Goal: Ask a question: Seek information or help from site administrators or community

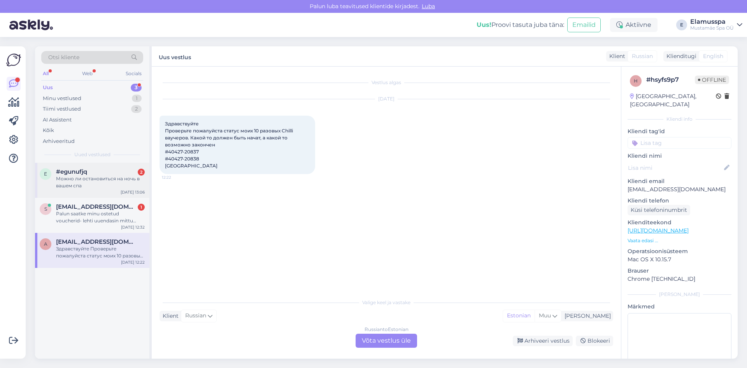
click at [134, 182] on div "Можно ли остановиться на ночь в вашем спа" at bounding box center [100, 182] width 89 height 14
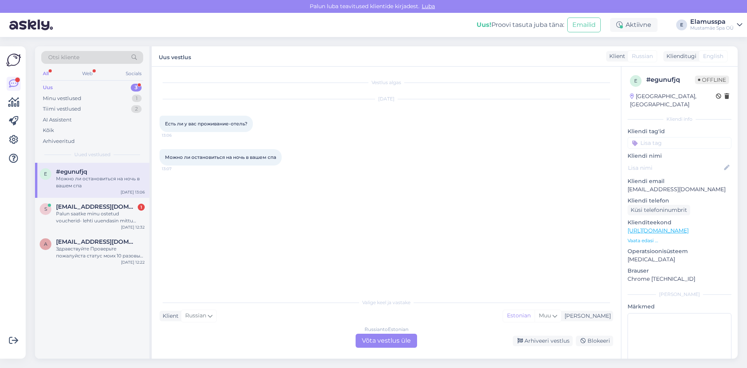
click at [378, 337] on div "Russian to Estonian Võta vestlus üle" at bounding box center [386, 340] width 61 height 14
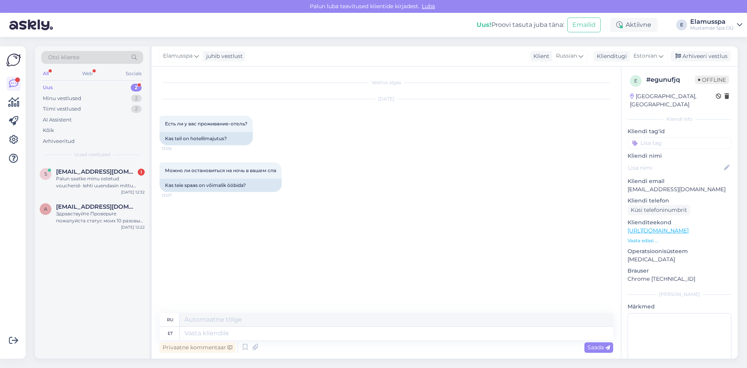
click at [342, 340] on div "Privaatne kommentaar Saada" at bounding box center [387, 347] width 454 height 15
click at [343, 337] on textarea at bounding box center [396, 332] width 433 height 13
type textarea "З"
type textarea "Зда"
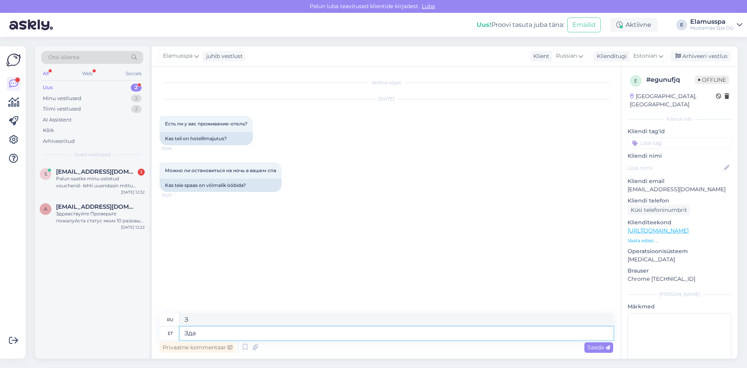
type textarea "Отсюда"
type textarea "Здравствуйте"
type textarea "Привет"
type textarea "Здравствуйте,"
type textarea "Привет,"
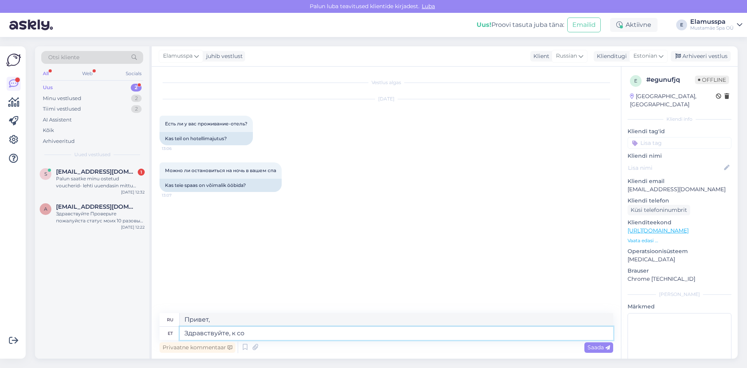
type textarea "Здравствуйте, к сот"
type textarea "Привет, к"
type textarea "Здравствуйте, к сожалению,"
type textarea "Здравствуйте, к сожалению, место [PERSON_NAME]"
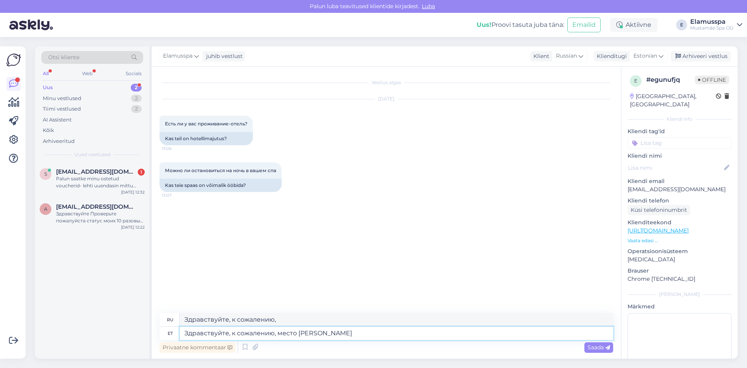
type textarea "Здравствуйте, извините, место"
type textarea "Здравствуйте, к сожалению, место для пр"
type textarea "Здравствуйте, к сожалению, это то самое место"
type textarea "Здравствуйте, к сожалению, мес"
type textarea "Здравствуйте, извините, место"
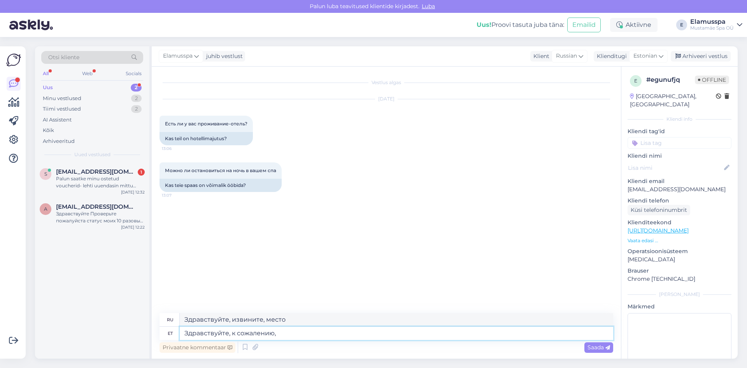
type textarea "Здравствуйте, к сожалению, о"
type textarea "Здравствуйте, к сожалению,"
type textarea "Здравствуйте, к сожалению, отеля [PERSON_NAME]"
type textarea "Здравствуйте, извините, отель"
type textarea "Здравствуйте, к сожалению, отеля у нас [PERSON_NAME]"
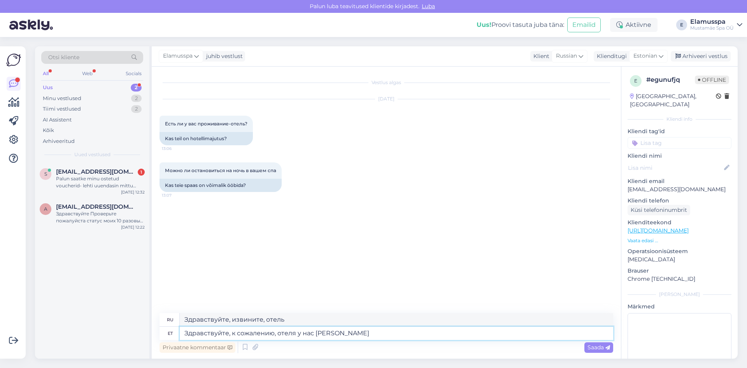
type textarea "Здравствуйте, извините, отель у нас."
type textarea "Здравствуйте, к сожалению, отеля у нас нет."
type textarea "Здравствуйте, извините, у нас нет отеля."
type textarea "Здравствуйте, к сожалению, отеля у нас нет. Рядом ес"
type textarea "Здравствуйте, извините, у нас нет отеля. Рядом."
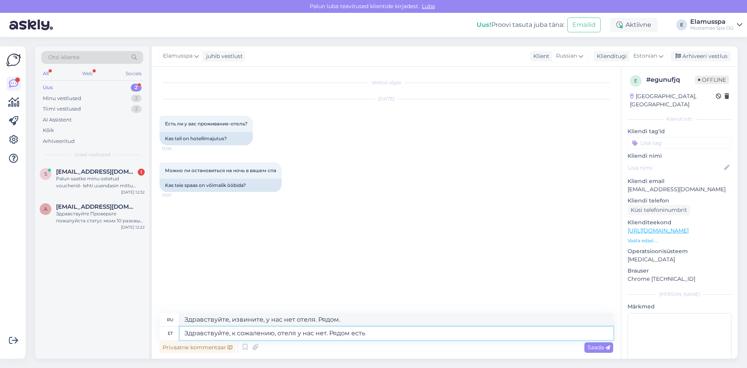
type textarea "Здравствуйте, к сожалению, отеля у нас нет. Рядом есть о"
type textarea "Здравствуйте, извините, у нас нет отеля. Он рядом."
type textarea "Здравствуйте, к сожалению, отеля у нас нет. Рядом есть отель"
type textarea "Здравствуйте, извините, у нас нет отеля. Рядом есть отель."
type textarea "Здравствуйте, к сожалению, отеля у нас нет. Рядом есть отель LarSen"
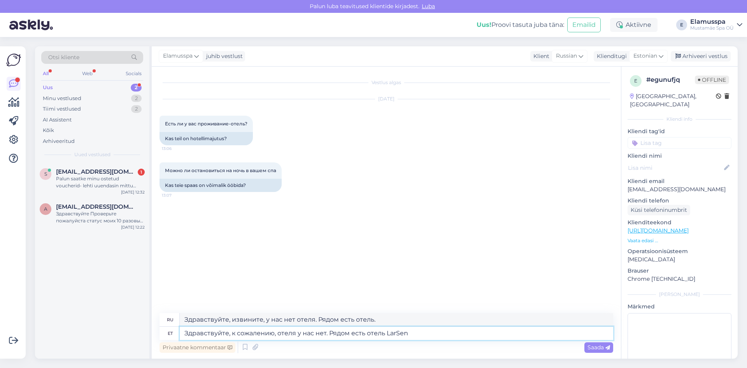
type textarea "Здравствуйте, извините, у нас нет отеля. Отель LarSen находится неподалёку."
click at [343, 337] on textarea "Здравствуйте, к сожалению, отеля у нас нет. Рядом есть отель LarSen" at bounding box center [396, 332] width 433 height 13
type textarea "Здравствуйте, к сожалению, отеля у нас нет. Рядом есть отель LarSen"
drag, startPoint x: 448, startPoint y: 317, endPoint x: 0, endPoint y: 267, distance: 450.6
click at [0, 267] on div "Võimalused Veendu, et Askly loob sulle väärtust. Sulge Ühenda FB ja IG sõnumid …" at bounding box center [373, 202] width 747 height 331
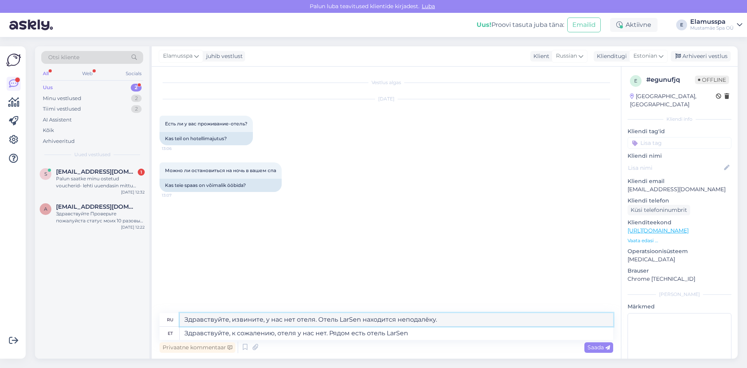
paste textarea "сожалению, отеля у нас нет. Рядом есть отель LarSen"
type textarea "Здравствуйте, к сожалению, отеля у нас нет. Рядом есть отель LarSen"
click at [590, 350] on span "Saada" at bounding box center [598, 347] width 23 height 7
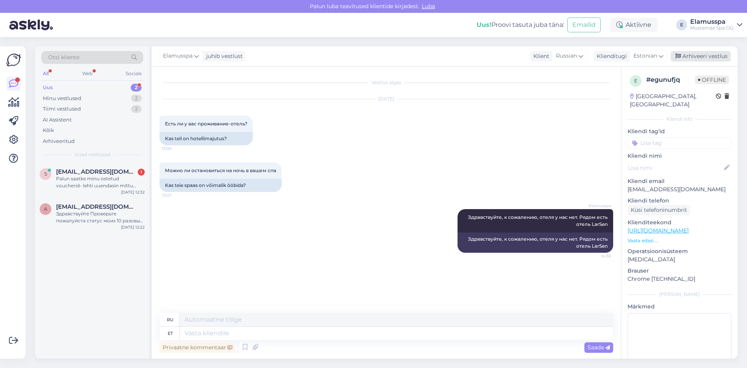
click at [710, 56] on div "Arhiveeri vestlus" at bounding box center [701, 56] width 60 height 11
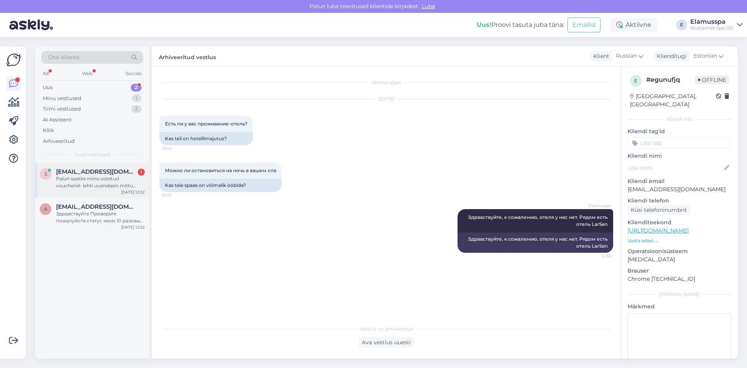
click at [37, 174] on div "s [EMAIL_ADDRESS][DOMAIN_NAME] 1 Palun saatke minu ostetud voucherid- lehti uue…" at bounding box center [92, 180] width 114 height 35
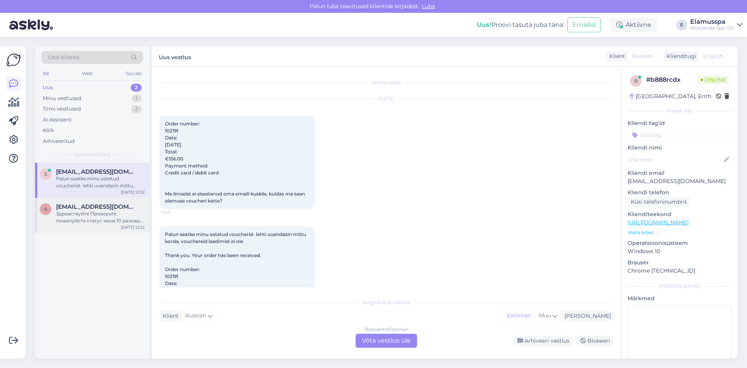
click at [97, 219] on div "Здравствуйте Проверьте пожалуйста статус моих 10 разовых Chilli ваучеров. Какой…" at bounding box center [100, 217] width 89 height 14
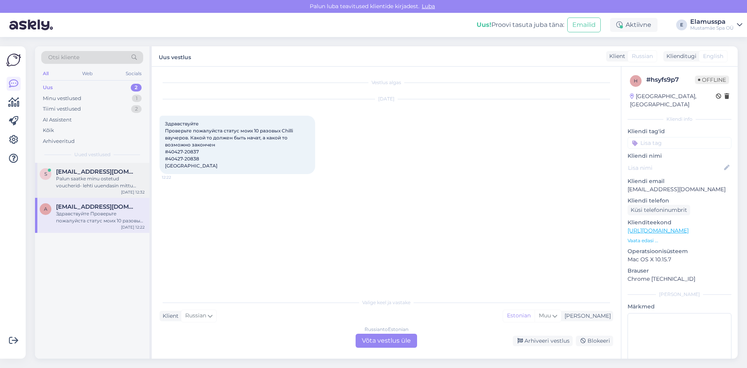
click at [103, 186] on div "Palun saatke minu ostetud voucherid- lehti uuendasin mittu korda, vouchereid la…" at bounding box center [100, 182] width 89 height 14
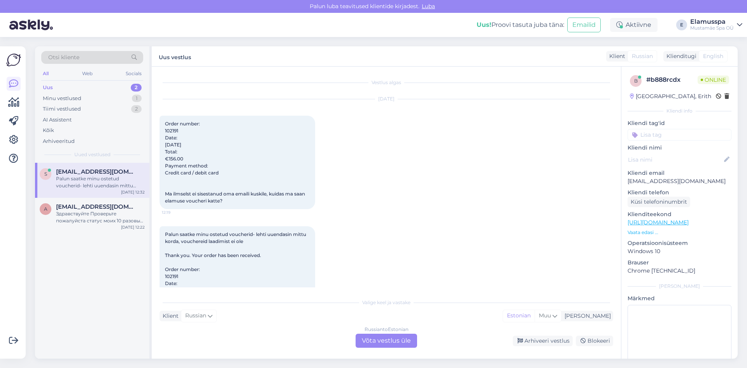
scroll to position [125, 0]
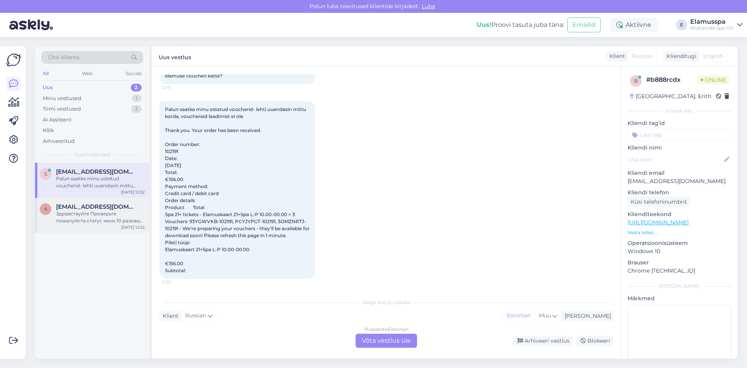
click at [112, 208] on span "[EMAIL_ADDRESS][DOMAIN_NAME]" at bounding box center [96, 206] width 81 height 7
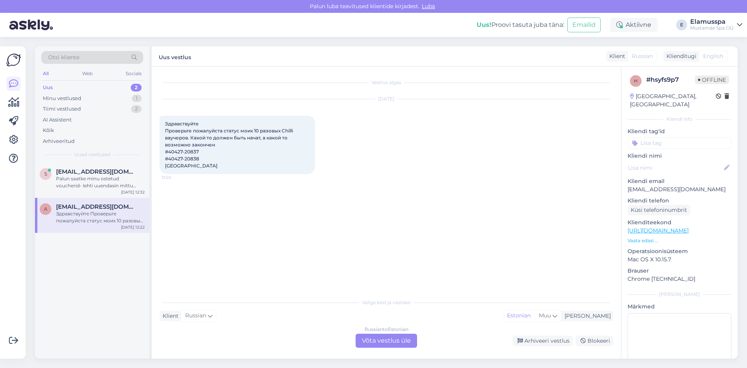
click at [367, 338] on div "Russian to Estonian Võta vestlus üle" at bounding box center [386, 340] width 61 height 14
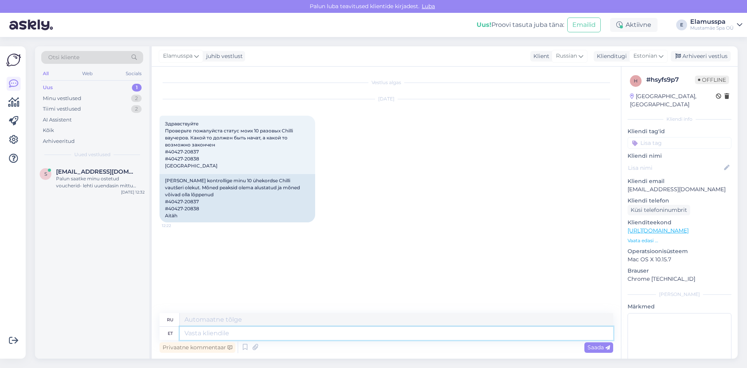
click at [304, 331] on textarea at bounding box center [396, 332] width 433 height 13
type textarea "Здравствуйте,"
type textarea "Привет,"
type textarea "Здравствуйте, нам"
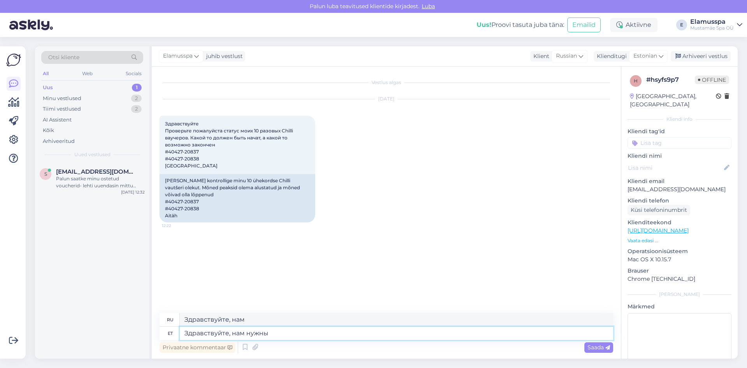
type textarea "Здравствуйте, нам нужны"
type textarea "Привет, ты нам нужен."
type textarea "Здравствуйте, нам нужны ПИН ко"
type textarea "Здравствуйте, нам нужен PIN-код."
type textarea "Здравствуйте, нам нужны"
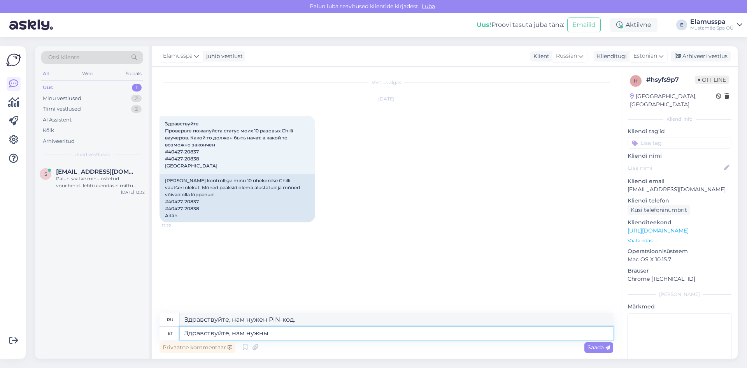
type textarea "Привет, ты нам нужен."
type textarea "Здравствуйте, нам нужны пин к"
type textarea "Здравствуйте, нам нужен пин-код."
type textarea "Здравствуйте, нам нужны пин коды в"
type textarea "Здравствуйте, нам нужны пин-коды."
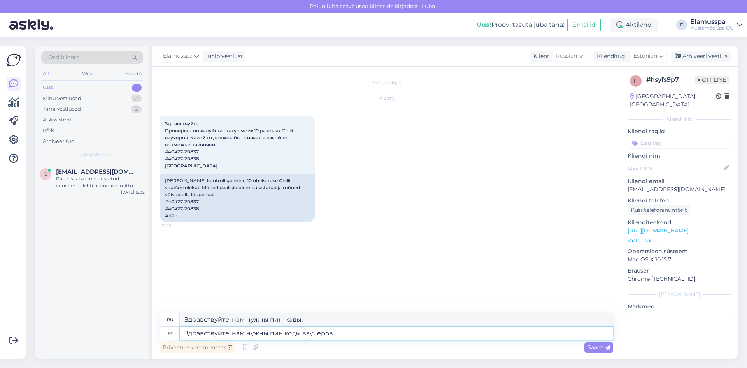
type textarea "Здравствуйте, нам нужны пин коды ваучеров."
type textarea "Здравствуйте, нам нужны пин-коды для ваучеров."
click at [246, 331] on textarea "Здравствуйте, нам нужны пин коды ваучеров." at bounding box center [396, 332] width 433 height 13
click at [388, 332] on textarea "Здравствуйте, нам так же нужны пин коды ваучеров." at bounding box center [396, 332] width 433 height 13
type textarea "Здравствуйте, нам так же нужны пин коды ваучеров. Можете по"
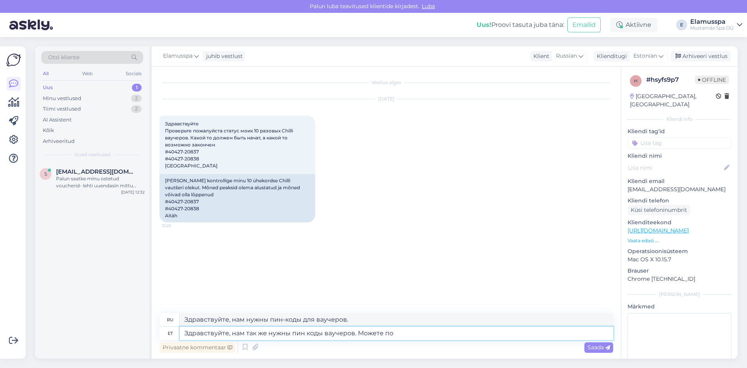
type textarea "Здравствуйте, нам нужны пин-коды для ваучеров. Вы можете"
type textarea "Здравствуйте, нам так же нужны пин коды ваучеров. Можете поэ"
type textarea "Здравствуйте, нам нужны пин-коды для ваучеров. Вы можете пить."
type textarea "Здравствуйте, нам так же нужны пин коды ваучеров. Можете пожалу"
type textarea "Здравствуйте, нам нужны пин-коды для ваучеров. Можете, пожалуйста."
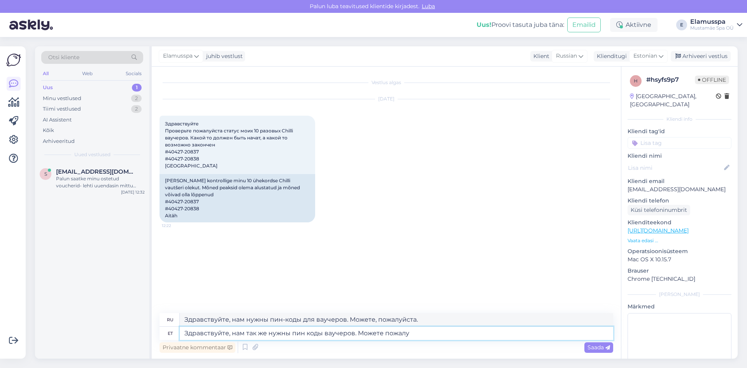
type textarea "Здравствуйте, нам так же нужны пин коды ваучеров. Можете пожалуйста"
type textarea "Здравствуйте, нам нужны пин-коды для ваучеров. Вы можете"
type textarea "Здравствуйте, нам так же нужны пин коды ваучеров. Можете пожалуйста прислать"
type textarea "Здравствуйте, нам нужны пин-коды для ваучеров. Можете, пожалуйста, отправить 7."
type textarea "Здравствуйте, нам так же нужны пин коды ваучеров. Можете пожалуйста прислать?"
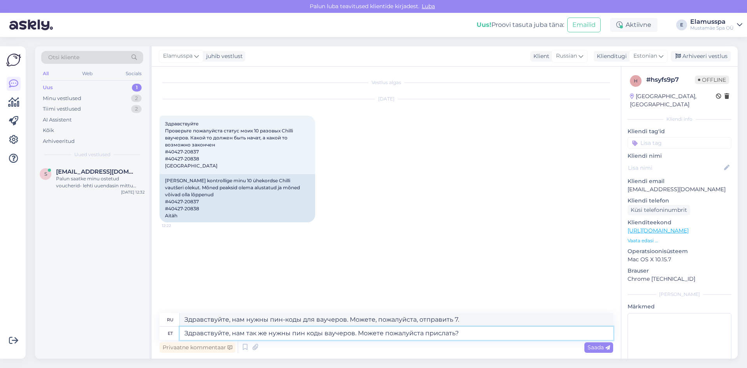
type textarea "Здравствуйте, нам нужны пин-коды для ваучеров. Можете, пожалуйста, отправить их?"
click at [485, 331] on textarea "Здравствуйте, нам так же нужны пин коды ваучеров. Можете пожалуйста прислать?" at bounding box center [396, 332] width 433 height 13
drag, startPoint x: 487, startPoint y: 337, endPoint x: 0, endPoint y: 321, distance: 487.4
click at [0, 321] on div "Võimalused Veendu, et Askly loob sulle väärtust. Sulge Ühenda FB ja IG sõnumid …" at bounding box center [373, 202] width 747 height 331
drag, startPoint x: 486, startPoint y: 317, endPoint x: 0, endPoint y: 300, distance: 486.7
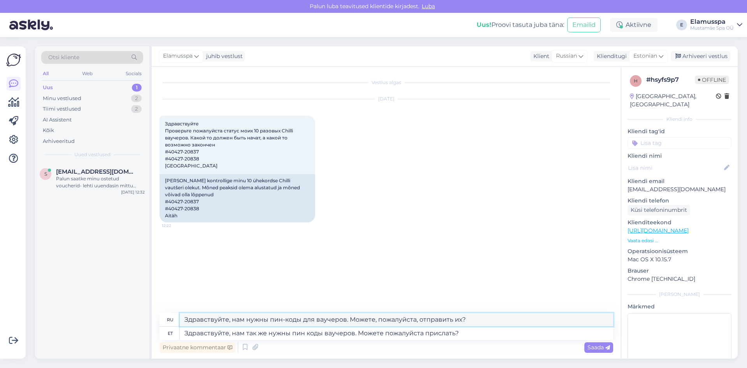
click at [0, 300] on div "Võimalused Veendu, et Askly loob sulle väärtust. Sulge Ühenda FB ja IG sõnumid …" at bounding box center [373, 202] width 747 height 331
drag, startPoint x: 472, startPoint y: 335, endPoint x: 0, endPoint y: 323, distance: 472.1
click at [0, 323] on div "Võimalused Veendu, et Askly loob sulle väärtust. Sulge Ühenda FB ja IG sõnumid …" at bounding box center [373, 202] width 747 height 331
paste textarea "нужны пин-коды для ваучеров. Можете, пожалуйста, отправить их"
type textarea "Здравствуйте, нам нужны пин-коды для ваучеров. Можете, пожалуйста, отправить их?"
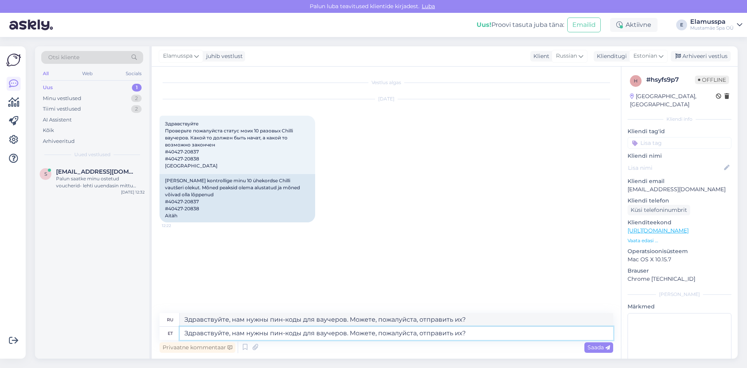
type textarea "Здравствуйте, нам нужны пин-коды для ваучеров. Можете, пожалуйста, их прислать?"
drag, startPoint x: 317, startPoint y: 334, endPoint x: 307, endPoint y: 333, distance: 10.1
click at [307, 333] on textarea "Здравствуйте, нам нужны пин-коды для ваучеров. Можете, пожалуйста, отправить их?" at bounding box center [396, 332] width 433 height 13
type textarea "Здравствуйте, нам нужны пин-коды ваучеров. Можете, пожалуйста, отправить их?"
type textarea "Здравствуйте, нам нужны ваучеры с пин-кодом. Можете, пожалуйста, их прислать?"
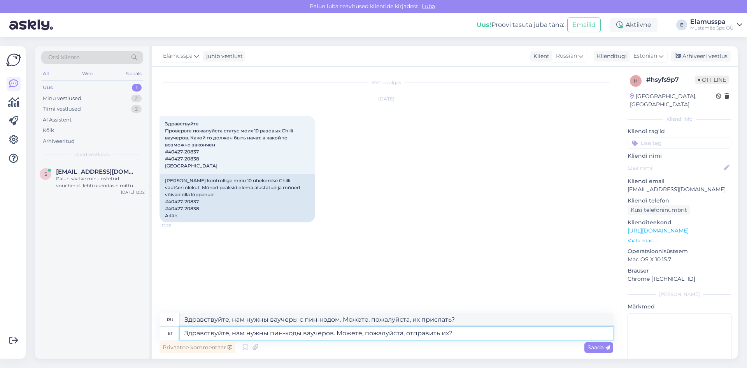
click at [245, 332] on textarea "Здравствуйте, нам нужны пин-коды ваучеров. Можете, пожалуйста, отправить их?" at bounding box center [396, 332] width 433 height 13
type textarea "Здравствуйте, нам так же нужны пин-коды ваучеров. Можете, пожалуйста, отправить…"
click at [387, 323] on textarea "Здравствуйте, нам нужны ваучеры с пин-кодом. Можете, пожалуйста, их прислать?" at bounding box center [396, 319] width 433 height 13
paste textarea "так же нужны пин-коды ваучеров. Можете, пожалуйста, отправить их"
type textarea "Здравствуйте, нам так же нужны пин-коды ваучеров. Можете, пожалуйста, отправить…"
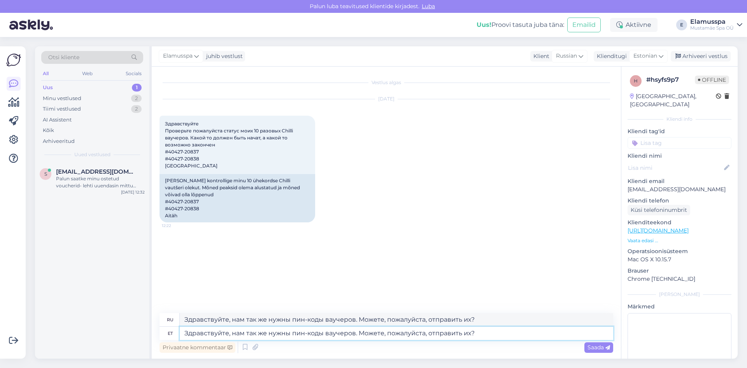
click at [603, 339] on textarea "Здравствуйте, нам так же нужны пин-коды ваучеров. Можете, пожалуйста, отправить…" at bounding box center [396, 332] width 433 height 13
click at [603, 344] on span "Saada" at bounding box center [598, 347] width 23 height 7
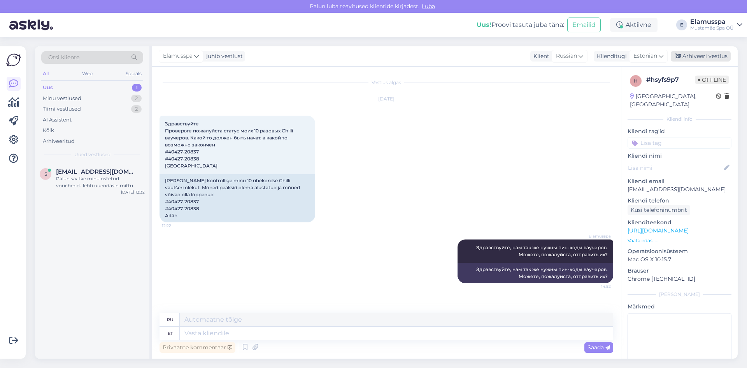
click at [693, 57] on div "Arhiveeri vestlus" at bounding box center [701, 56] width 60 height 11
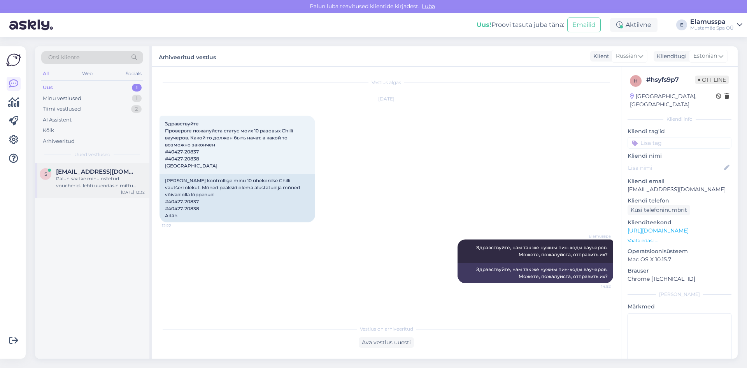
click at [90, 172] on span "[EMAIL_ADDRESS][DOMAIN_NAME]" at bounding box center [96, 171] width 81 height 7
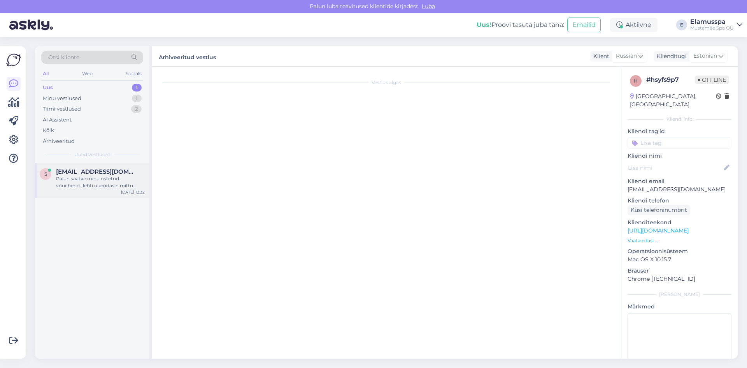
scroll to position [125, 0]
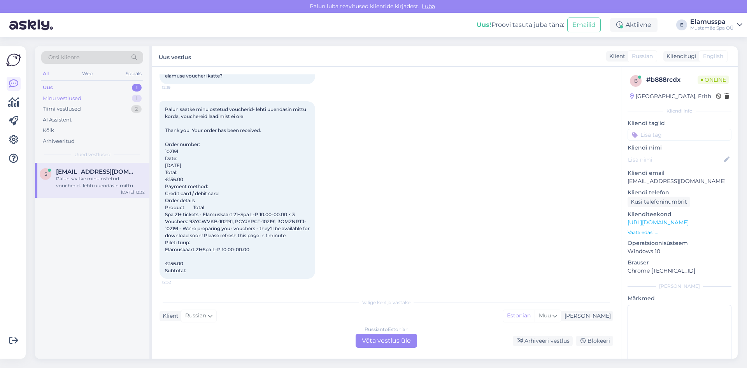
click at [115, 98] on div "Minu vestlused 1" at bounding box center [92, 98] width 102 height 11
click at [118, 166] on div "f #fnfinfqs Добрый день .Какой лучше взять пакет например если 2 взрослых ,2 де…" at bounding box center [92, 180] width 114 height 35
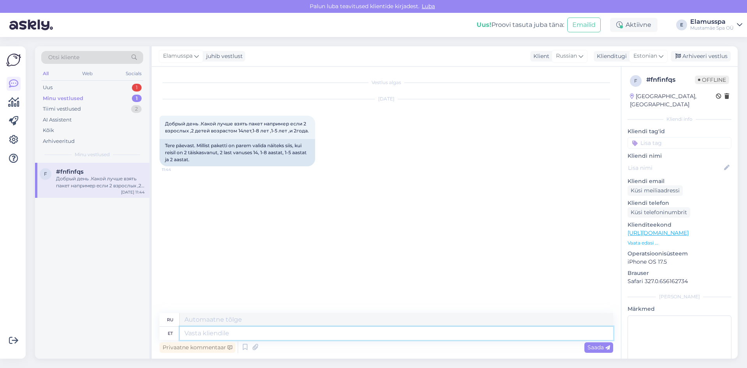
click at [205, 330] on textarea at bounding box center [396, 332] width 433 height 13
type textarea "Здравствуйте, 1"
type textarea "Привет,"
type textarea "Здравствуйте, 1 СЕ"
type textarea "Привет, 1"
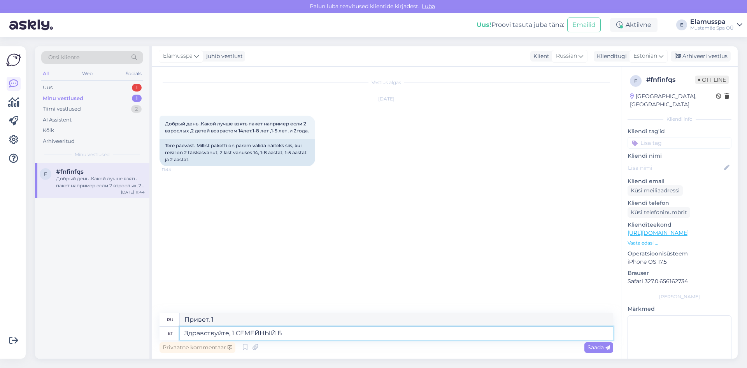
type textarea "Здравствуйте, 1 СЕМЕЙНЫЙ БИ"
type textarea "Привет, 1 СЕМЬЯ"
type textarea "Здравствуйте, 1"
type textarea "Привет, 1"
type textarea "Здравствуйте, 1 семейный би"
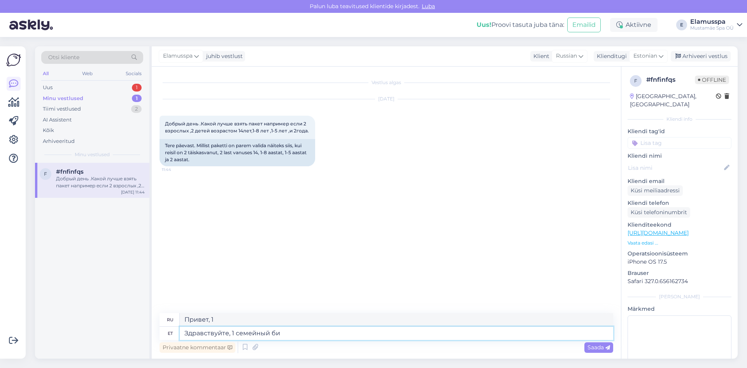
type textarea "Привет, 1 семья"
type textarea "Здравствуйте, 1 семейный билет ит"
type textarea "Здравствуйте, 1 семейный билет"
type textarea "Здравствуйте, 1 семейный билет и тогда до"
type textarea "Здравствуйте, 1 семейный билет и затем"
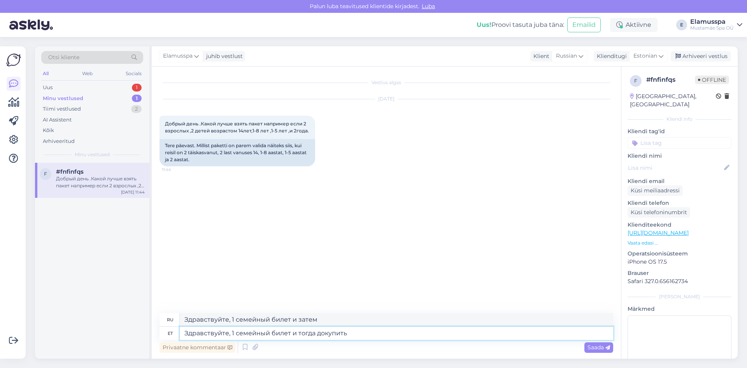
type textarea "Здравствуйте, 1 семейный билет и тогда докупить б"
type textarea "Здравствуйте, 1 семейный билет и потом купите его"
type textarea "Здравствуйте, 1 семейный билет и тогда докупить билетв"
type textarea "Здравствуйте, 1 семейный билет, а потом купить билет"
type textarea "Здравствуйте, 1 семейный билет и тогда докупить билетв детям во"
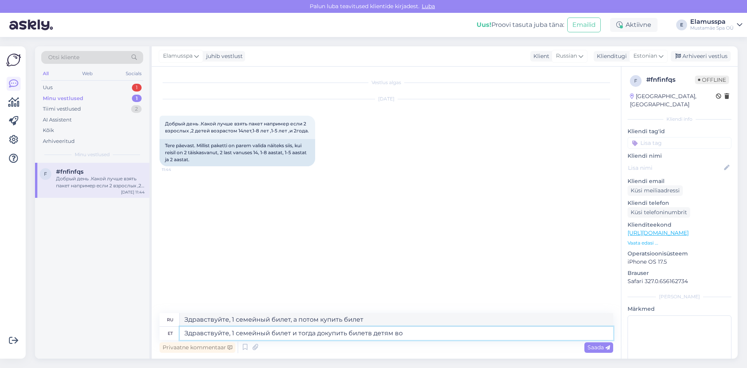
type textarea "Здравствуйте, 1 семейный билет, а затем купите билет для детей."
type textarea "Здравствуйте, 1 семейный билет и тогда докупить билетв детям возраста"
type textarea "Здравствуйте, 1 семейный билет, а затем докупить билеты детям вроста."
type textarea "Здравствуйте, 1 семейный билет и тогда докупить билетв детям возраста 5 и"
type textarea "Здравствуйте, 1 семейный билет, а затем купите билет для детей 5 лет."
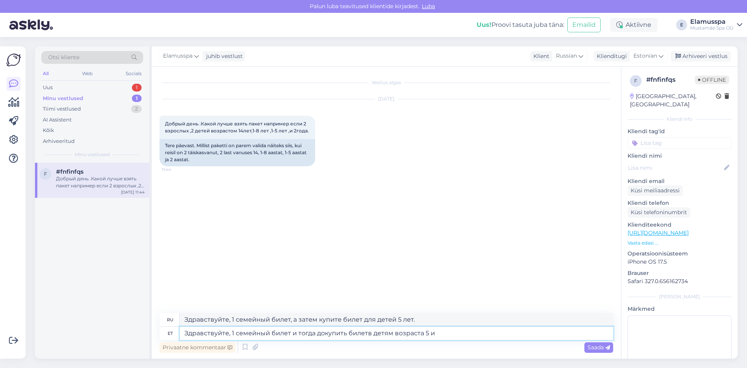
type textarea "Здравствуйте, 1 семейный билет и тогда докупить билетв детям возраста 5 и 2"
type textarea "Здравствуйте, 1 семейный билет, а затем купите билет для детей в возрасте 5 лет…"
type textarea "Здравствуйте, 1 семейный билет и тогда докупить билетв детям возраста 5 и 2."
type textarea "Здравствуйте, 1 семейный билет, а затем купите билет для детей 5 и 2 лет."
click at [370, 334] on textarea "Здравствуйте, 1 семейный билет и тогда докупить билетв детям возраста 5 и 2." at bounding box center [396, 332] width 433 height 13
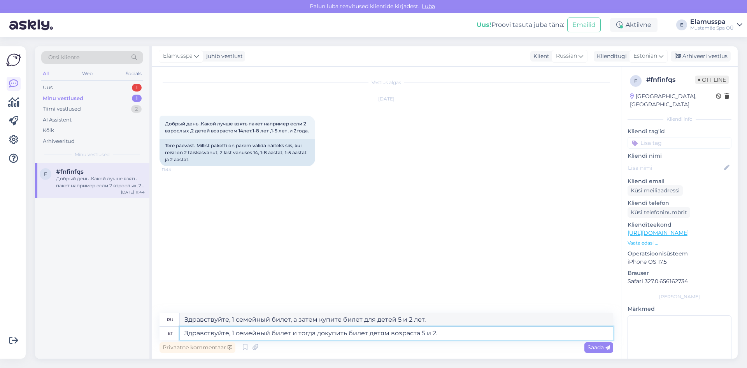
type textarea "Здравствуйте, 1 семейный билет и тогда докупить билеты детям возраста 5 и 2."
type textarea "Здравствуйте, 1 семейный билет, а затем купите билеты для детей 5 и 2 лет."
type textarea "Здравствуйте, 1 семейный билет и тогда докупить билеты детям возраста 5 и 2."
drag, startPoint x: 447, startPoint y: 316, endPoint x: 0, endPoint y: 304, distance: 446.8
click at [0, 304] on div "Võimalused Veendu, et Askly loob sulle väärtust. Sulge Ühenda FB ja IG sõnumid …" at bounding box center [373, 202] width 747 height 331
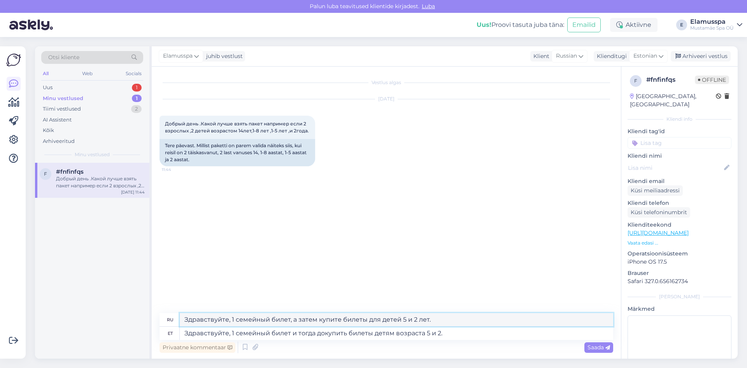
paste textarea "и тогда докупить билеты детям возраста 5 и 2"
type textarea "Здравствуйте, 1 семейный билет и тогда докупить билеты детям возраста 5 и 2."
click at [581, 349] on div "Privaatne kommentaar Saada" at bounding box center [387, 347] width 454 height 15
click at [593, 345] on span "Saada" at bounding box center [598, 347] width 23 height 7
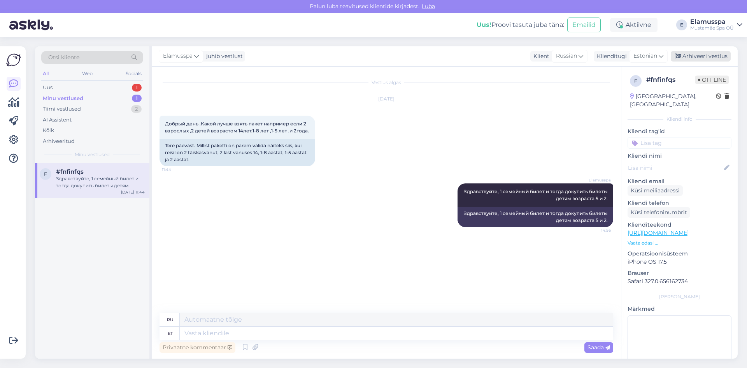
click at [688, 52] on div "Arhiveeri vestlus" at bounding box center [701, 56] width 60 height 11
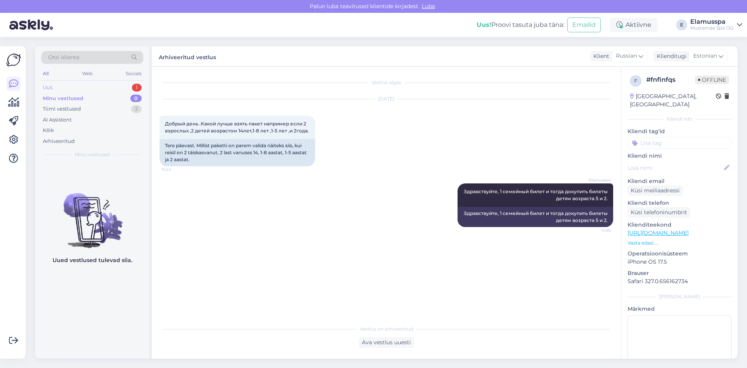
click at [134, 87] on div "1" at bounding box center [137, 88] width 10 height 8
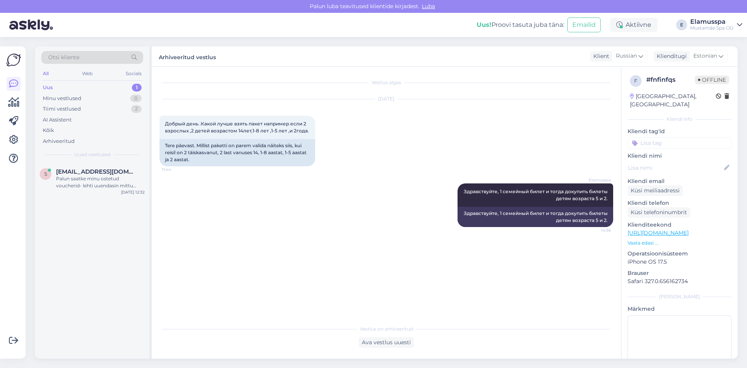
click at [112, 161] on div "Otsi kliente All Web Socials Uus 1 Minu vestlused 0 Tiimi vestlused 2 AI Assist…" at bounding box center [92, 104] width 114 height 116
click at [110, 172] on span "[EMAIL_ADDRESS][DOMAIN_NAME]" at bounding box center [96, 171] width 81 height 7
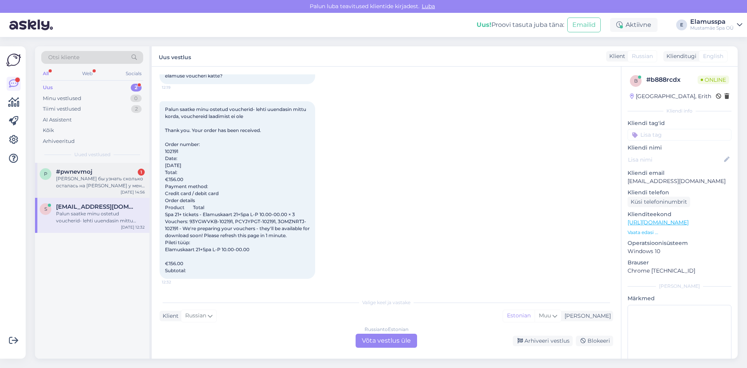
click at [96, 182] on div "[PERSON_NAME] бы узнать сколько осталась на [PERSON_NAME] у меня визитов в спа.…" at bounding box center [100, 182] width 89 height 14
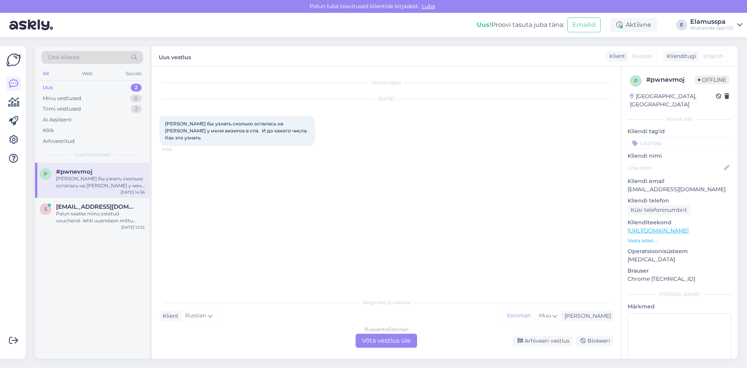
scroll to position [0, 0]
click at [374, 340] on div "Russian to Estonian Võta vestlus üle" at bounding box center [386, 340] width 61 height 14
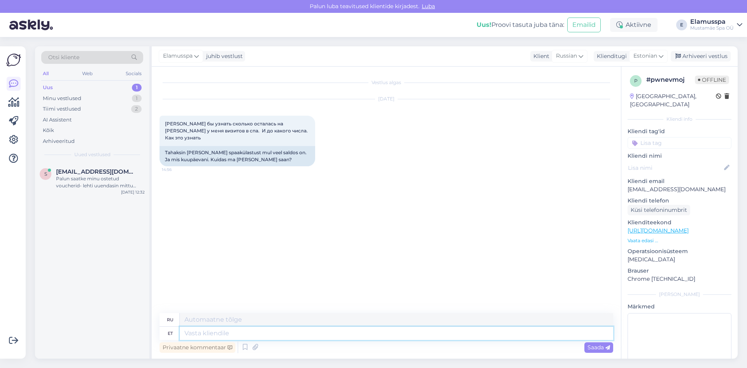
click at [311, 335] on textarea at bounding box center [396, 332] width 433 height 13
type textarea "Здравствуйте, мо"
type textarea "Привет,"
type textarea "Здравствуйте, можно в"
type textarea "Привет, это возможно."
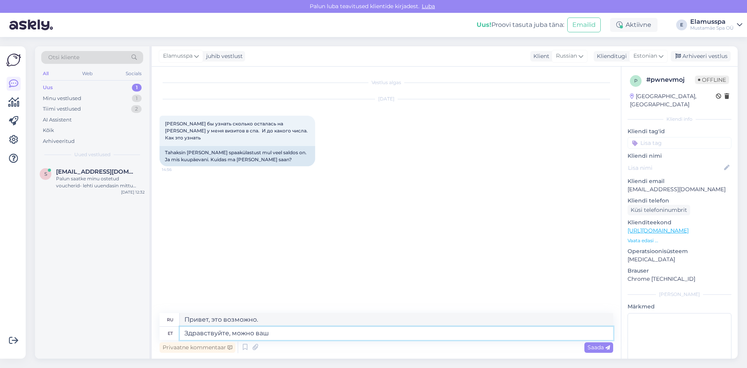
type textarea "Здравствуйте, можно ваш и"
type textarea "Здравствуйте, можно ваш"
type textarea "Здравствуйте, можно ваш исикукод"
drag, startPoint x: 318, startPoint y: 319, endPoint x: 15, endPoint y: 282, distance: 305.0
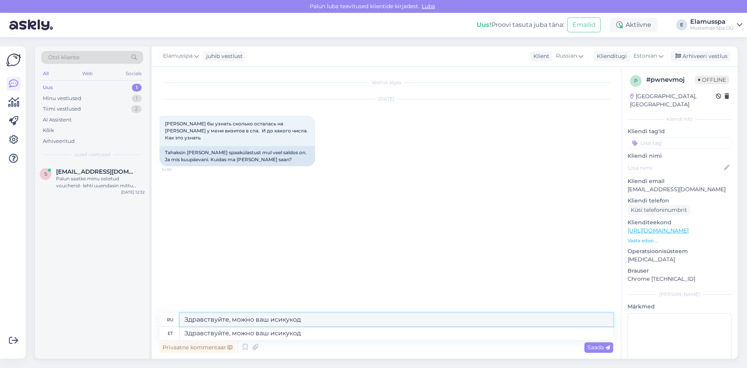
click at [0, 277] on div "Võimalused Veendu, et Askly loob sulle väärtust. Sulge Ühenda FB ja IG sõnumid …" at bounding box center [373, 202] width 747 height 331
click at [325, 330] on textarea "Здравствуйте, можно ваш исикукод" at bounding box center [396, 332] width 433 height 13
type textarea "Здравствуйте, можно ваш исикукод?"
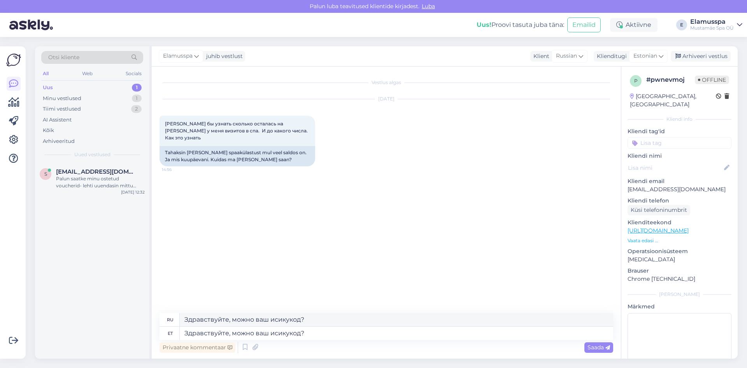
click at [607, 353] on div "Privaatne kommentaar Saada" at bounding box center [387, 347] width 454 height 15
click at [607, 349] on icon at bounding box center [607, 347] width 5 height 5
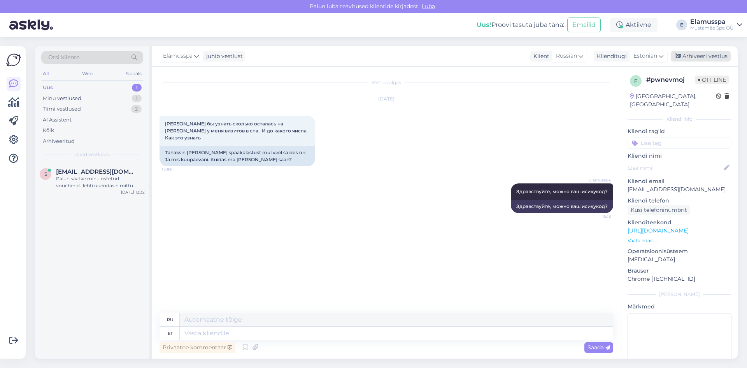
click at [693, 58] on div "Arhiveeri vestlus" at bounding box center [701, 56] width 60 height 11
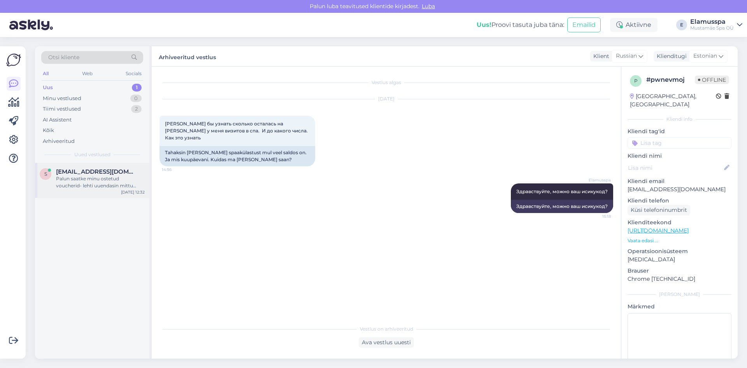
click at [129, 177] on div "Palun saatke minu ostetud voucherid- lehti uuendasin mittu korda, vouchereid la…" at bounding box center [100, 182] width 89 height 14
